Goal: Task Accomplishment & Management: Complete application form

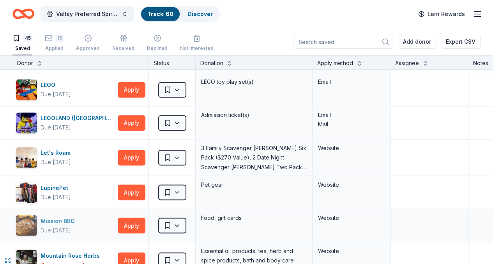
scroll to position [585, 0]
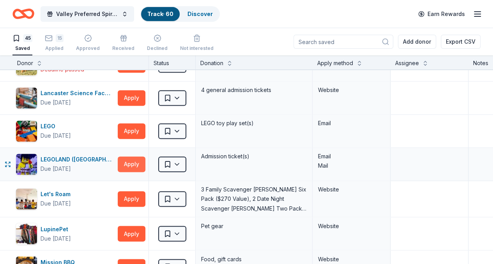
click at [132, 157] on button "Apply" at bounding box center [132, 164] width 28 height 16
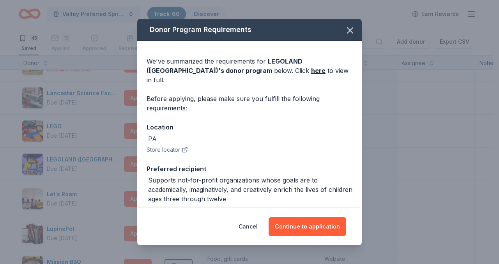
click at [271, 63] on span "LEGOLAND (Philadelphia) 's donor program" at bounding box center [225, 65] width 156 height 17
click at [311, 69] on link "here" at bounding box center [318, 70] width 14 height 9
click at [345, 31] on icon "button" at bounding box center [350, 30] width 11 height 11
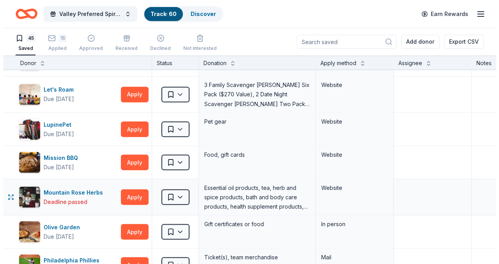
scroll to position [702, 0]
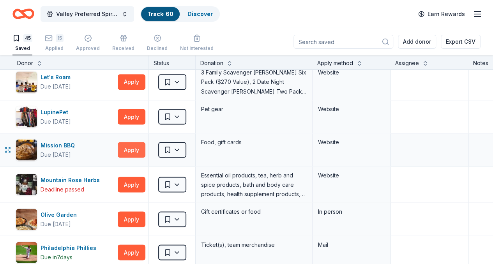
click at [140, 149] on button "Apply" at bounding box center [132, 150] width 28 height 16
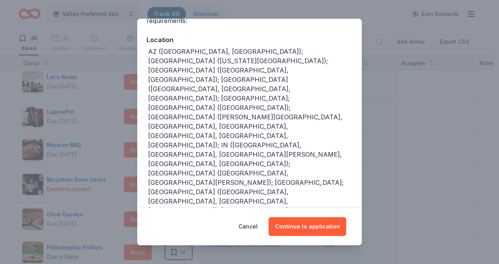
scroll to position [110, 0]
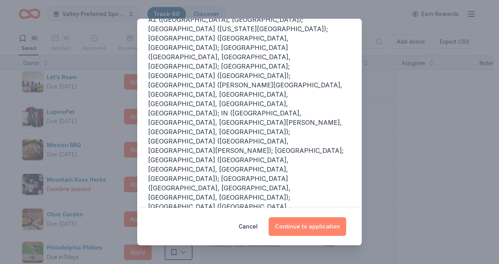
click at [311, 227] on button "Continue to application" at bounding box center [308, 226] width 78 height 19
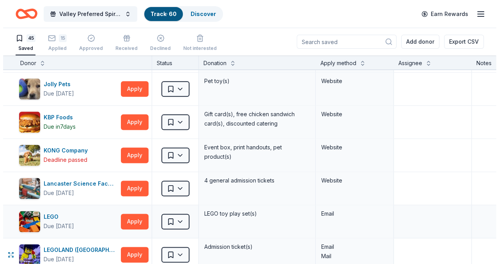
scroll to position [507, 0]
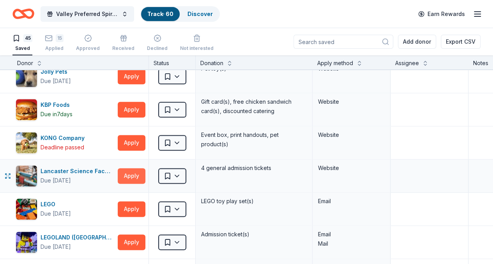
click at [140, 170] on button "Apply" at bounding box center [132, 176] width 28 height 16
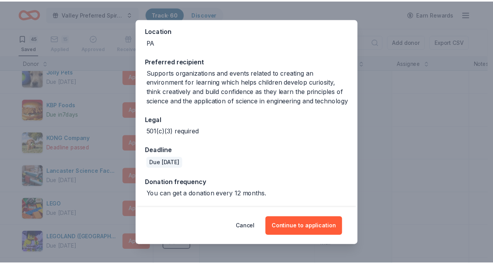
scroll to position [0, 0]
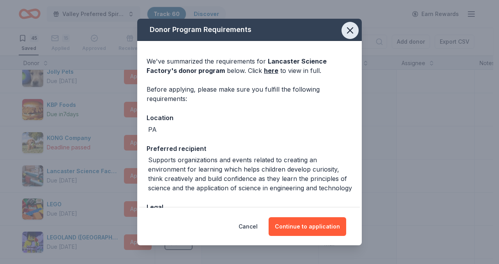
click at [346, 30] on icon "button" at bounding box center [350, 30] width 11 height 11
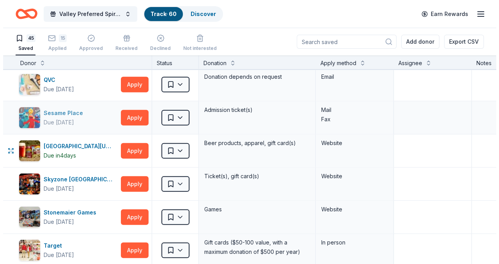
scroll to position [974, 0]
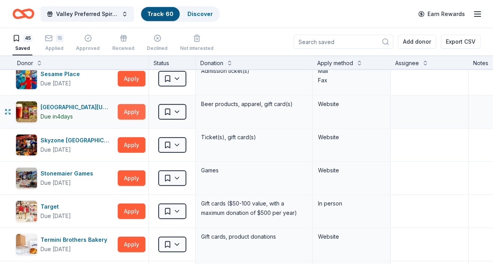
click at [137, 106] on button "Apply" at bounding box center [132, 112] width 28 height 16
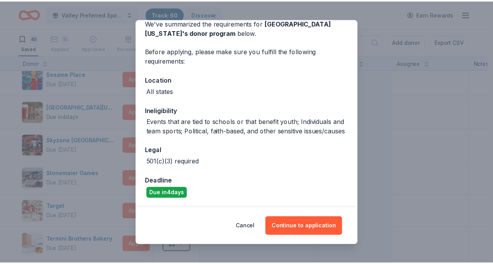
scroll to position [47, 0]
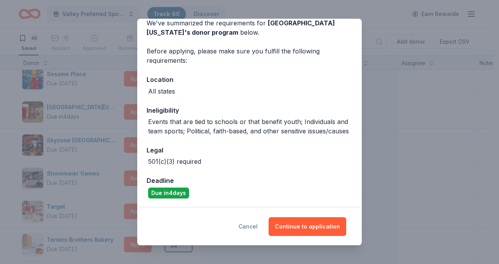
click at [246, 225] on button "Cancel" at bounding box center [248, 226] width 19 height 19
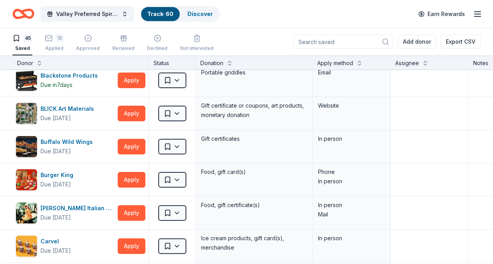
scroll to position [0, 0]
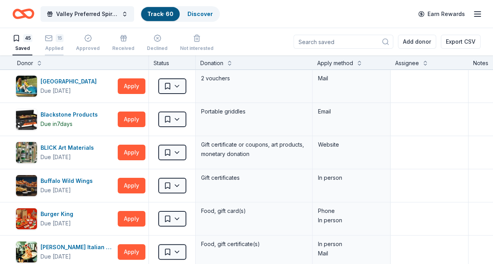
click at [62, 41] on div "15" at bounding box center [60, 38] width 8 height 8
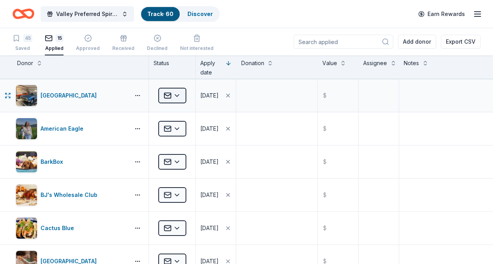
click at [183, 100] on html "Valley Preferred Spirit of Courage Track · 60 Discover Earn Rewards 45 Saved 15…" at bounding box center [246, 132] width 493 height 264
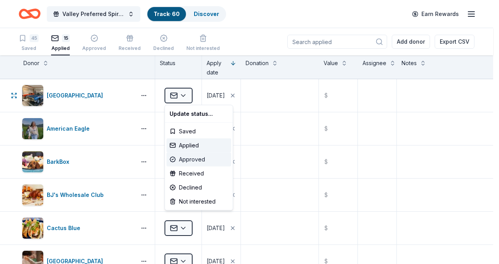
click at [188, 159] on div "Approved" at bounding box center [198, 159] width 65 height 14
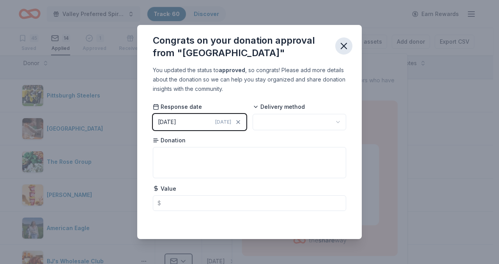
click at [348, 46] on icon "button" at bounding box center [343, 46] width 11 height 11
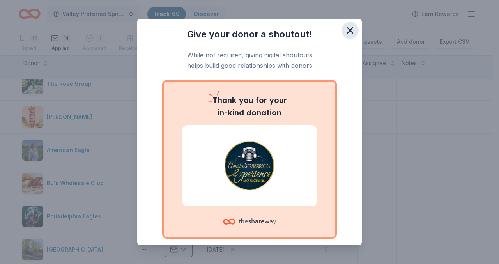
click at [345, 30] on icon "button" at bounding box center [350, 30] width 11 height 11
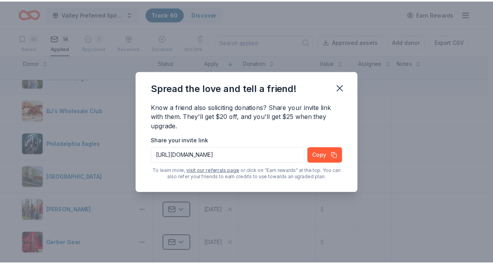
scroll to position [156, 0]
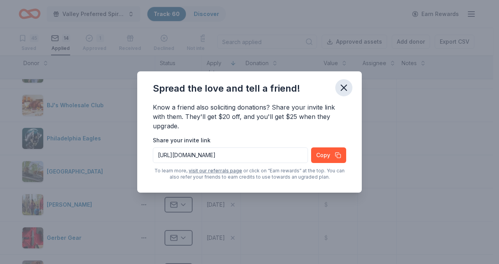
click at [348, 90] on icon "button" at bounding box center [343, 87] width 11 height 11
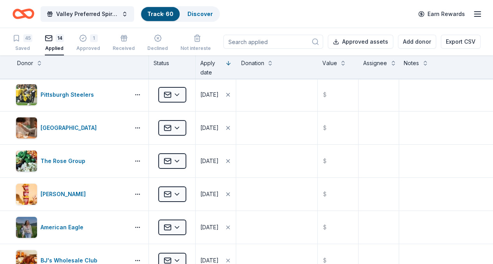
scroll to position [0, 0]
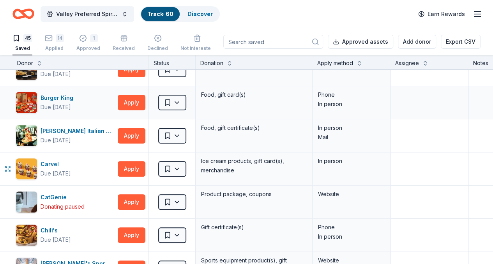
scroll to position [117, 0]
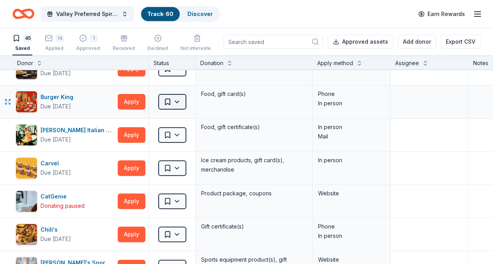
click at [180, 102] on html "Valley Preferred Spirit of Courage Track · 60 Discover Earn Rewards 45 Saved 14…" at bounding box center [246, 132] width 493 height 264
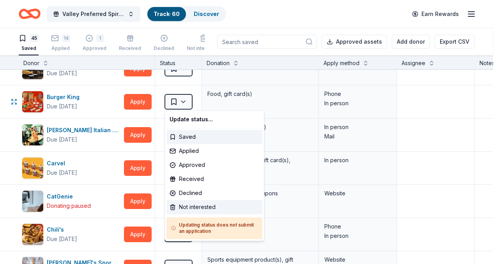
click at [204, 206] on div "Not interested" at bounding box center [214, 207] width 96 height 14
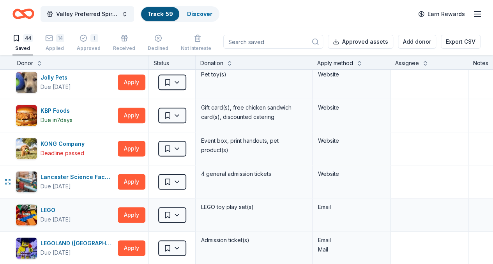
scroll to position [507, 0]
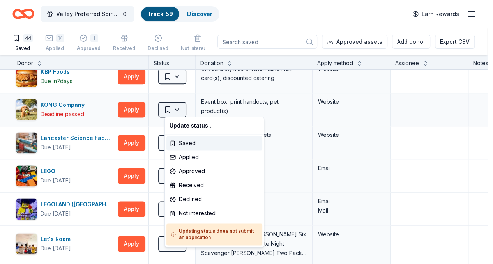
click at [181, 111] on html "Valley Preferred Spirit of Courage Track · 59 Discover Earn Rewards 44 Saved 14…" at bounding box center [246, 132] width 493 height 264
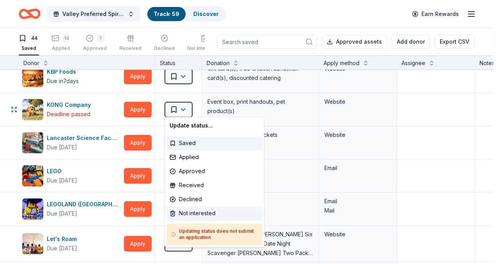
click at [194, 212] on div "Not interested" at bounding box center [214, 213] width 96 height 14
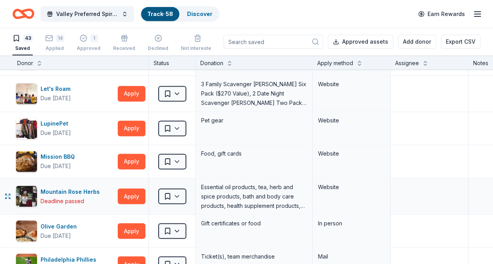
scroll to position [663, 0]
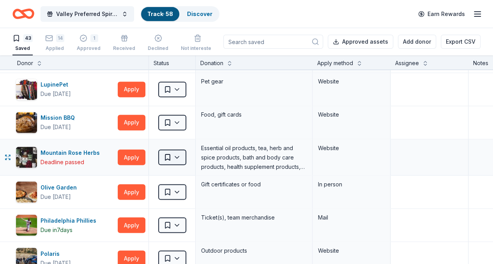
click at [183, 154] on html "Valley Preferred Spirit of Courage Track · 58 Discover Earn Rewards 43 Saved 14…" at bounding box center [246, 132] width 493 height 264
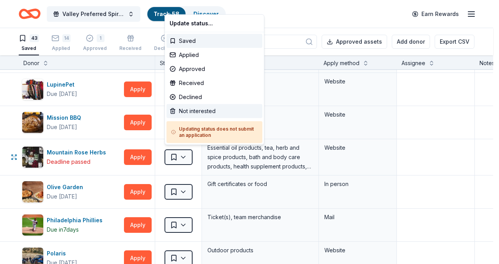
click at [203, 112] on div "Not interested" at bounding box center [214, 111] width 96 height 14
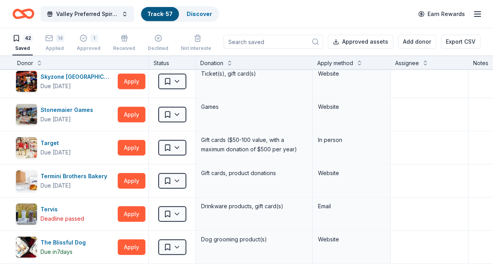
scroll to position [974, 0]
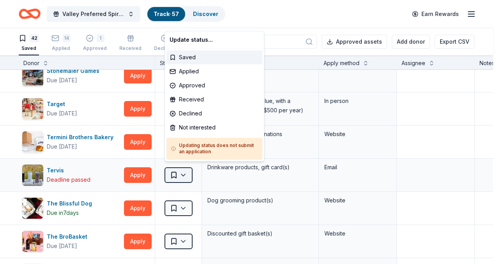
click at [173, 168] on html "Valley Preferred Spirit of Courage Track · 57 Discover Earn Rewards 42 Saved 14…" at bounding box center [249, 132] width 499 height 264
click at [203, 127] on div "Not interested" at bounding box center [214, 127] width 96 height 14
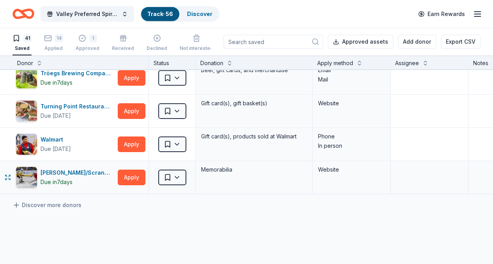
scroll to position [1247, 0]
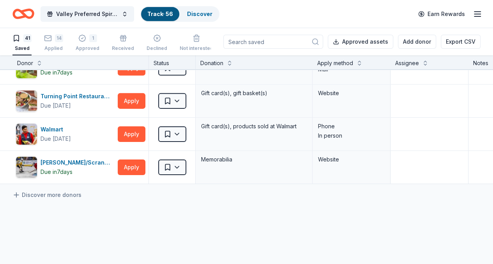
click at [86, 191] on div "Discover more donors" at bounding box center [299, 195] width 598 height 22
click at [72, 191] on link "Discover more donors" at bounding box center [46, 194] width 69 height 9
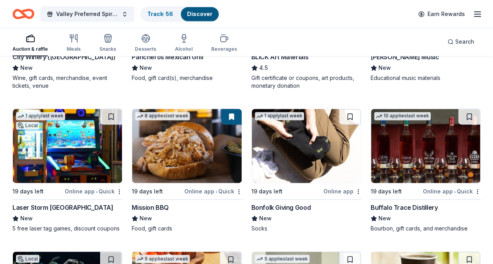
scroll to position [1983, 0]
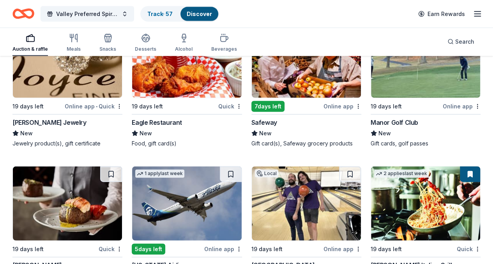
scroll to position [3799, 0]
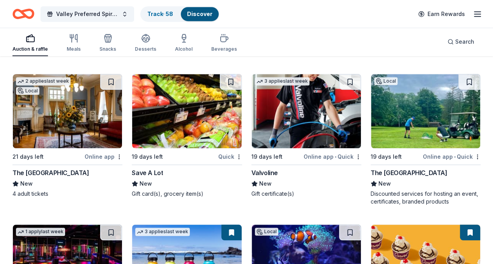
scroll to position [4674, 0]
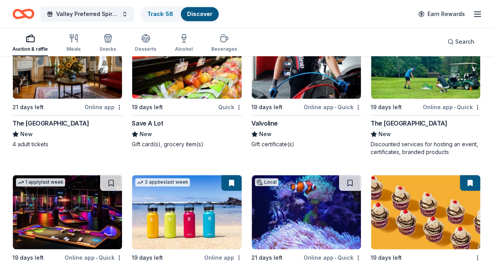
drag, startPoint x: 89, startPoint y: 97, endPoint x: 95, endPoint y: 111, distance: 15.2
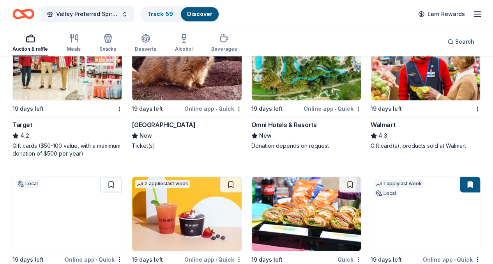
scroll to position [4986, 0]
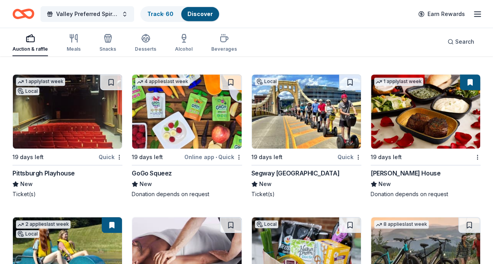
scroll to position [6037, 0]
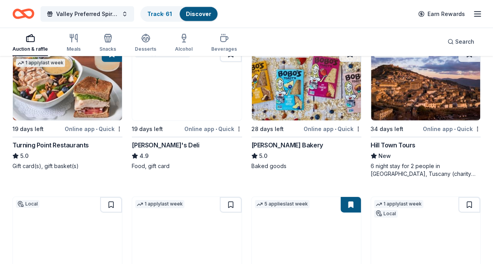
scroll to position [0, 0]
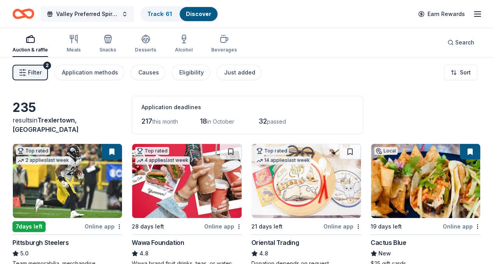
click at [115, 11] on span "Valley Preferred Spirit of Courage" at bounding box center [87, 13] width 62 height 9
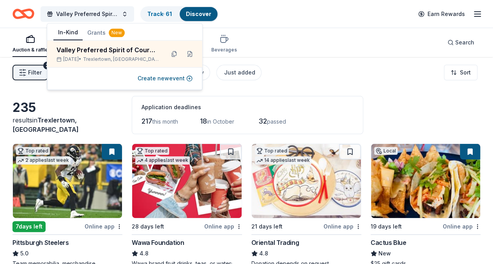
click at [320, 98] on div "Application deadlines 217 this month 18 in October 32 passed" at bounding box center [248, 115] width 232 height 38
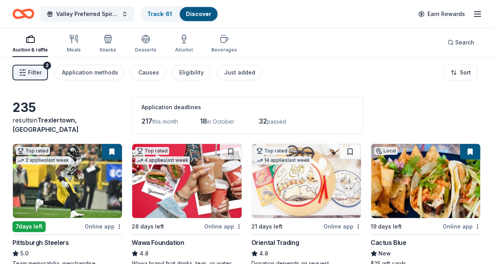
click at [207, 13] on link "Discover" at bounding box center [198, 14] width 25 height 7
click at [172, 16] on link "Track · 61" at bounding box center [159, 14] width 25 height 7
click at [172, 11] on link "Track · 61" at bounding box center [159, 14] width 25 height 7
click at [163, 15] on link "Track · 61" at bounding box center [159, 14] width 25 height 7
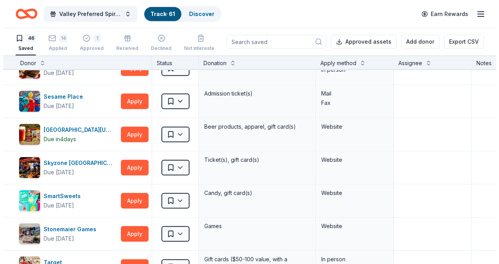
scroll to position [1091, 0]
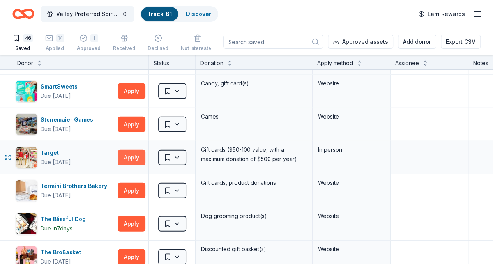
click at [134, 154] on button "Apply" at bounding box center [132, 158] width 28 height 16
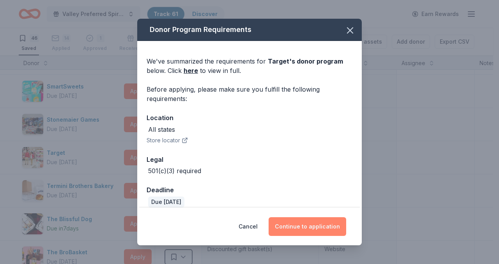
click at [316, 223] on button "Continue to application" at bounding box center [308, 226] width 78 height 19
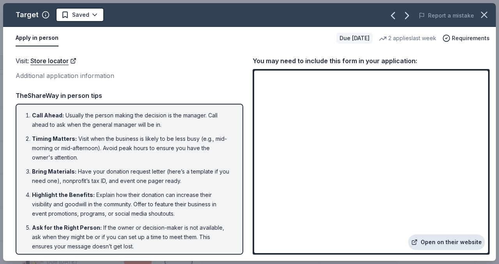
click at [450, 242] on link "Open on their website" at bounding box center [446, 242] width 77 height 16
